Goal: Task Accomplishment & Management: Manage account settings

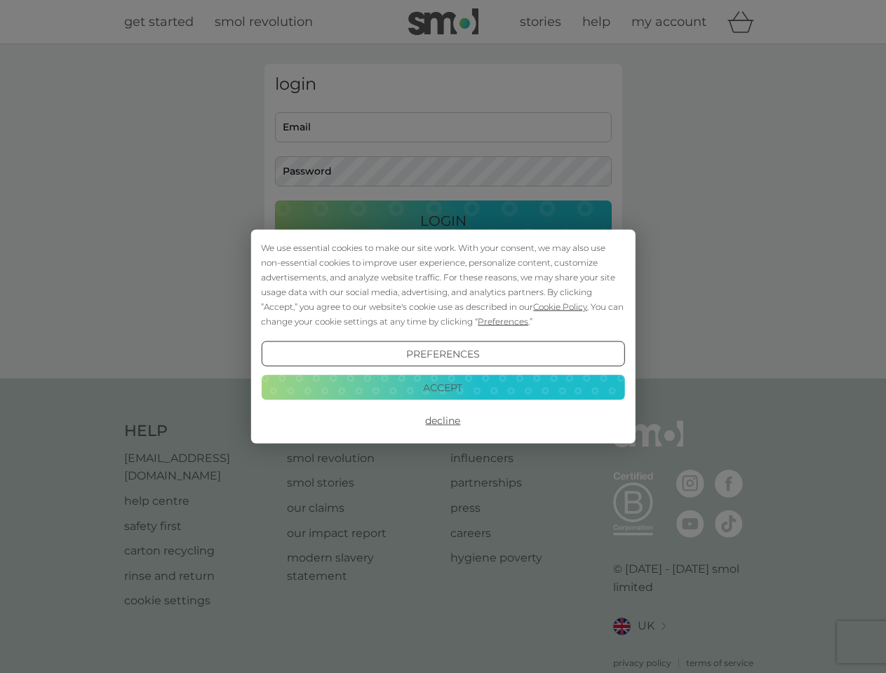
click at [560, 307] on span "Cookie Policy" at bounding box center [560, 307] width 54 height 11
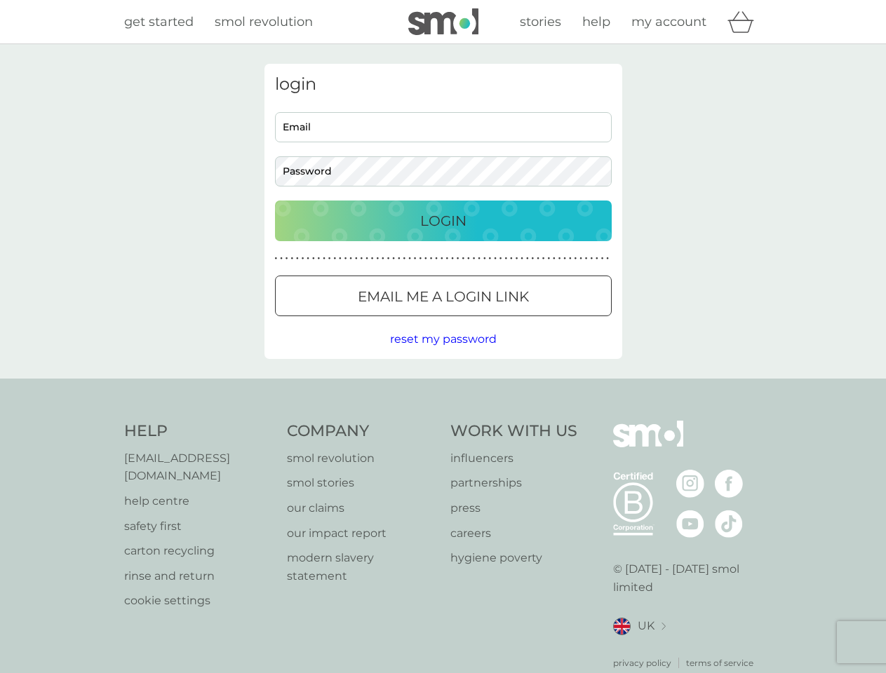
click at [502, 321] on div "login Email Password Login ● ● ● ● ● ● ● ● ● ● ● ● ● ● ● ● ● ● ● ● ● ● ● ● ● ● …" at bounding box center [443, 211] width 358 height 295
click at [443, 354] on div "login Email Password Login ● ● ● ● ● ● ● ● ● ● ● ● ● ● ● ● ● ● ● ● ● ● ● ● ● ● …" at bounding box center [443, 211] width 358 height 295
click at [443, 421] on div "Help [EMAIL_ADDRESS][DOMAIN_NAME] help centre safety first carton recycling rin…" at bounding box center [443, 545] width 638 height 249
click at [443, 387] on div "Help [EMAIL_ADDRESS][DOMAIN_NAME] help centre safety first carton recycling rin…" at bounding box center [443, 545] width 886 height 333
